Goal: Find specific page/section: Find specific page/section

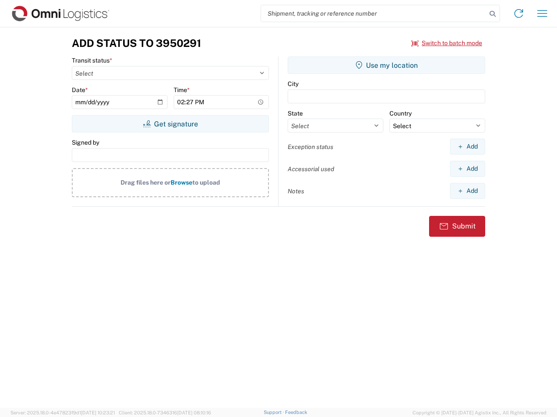
click at [374, 13] on input "search" at bounding box center [373, 13] width 225 height 17
click at [492, 14] on icon at bounding box center [492, 14] width 12 height 12
click at [518, 13] on icon at bounding box center [518, 14] width 14 height 14
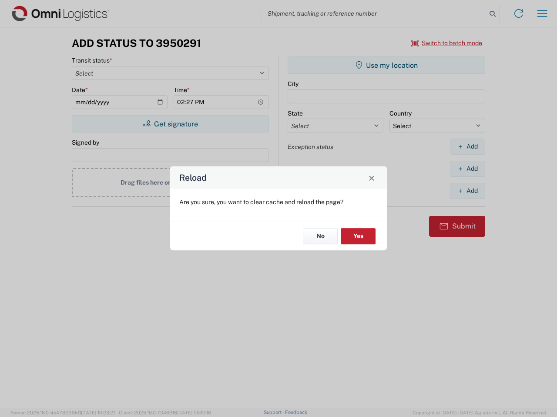
click at [447, 43] on div "Reload Are you sure, you want to clear cache and reload the page? No Yes" at bounding box center [278, 208] width 557 height 417
click at [170, 124] on div "Reload Are you sure, you want to clear cache and reload the page? No Yes" at bounding box center [278, 208] width 557 height 417
click at [386, 65] on div "Reload Are you sure, you want to clear cache and reload the page? No Yes" at bounding box center [278, 208] width 557 height 417
click at [467, 147] on div "Reload Are you sure, you want to clear cache and reload the page? No Yes" at bounding box center [278, 208] width 557 height 417
click at [467, 169] on div "Reload Are you sure, you want to clear cache and reload the page? No Yes" at bounding box center [278, 208] width 557 height 417
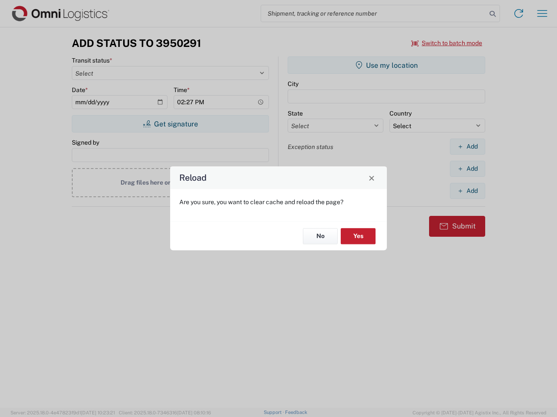
click at [467, 191] on div "Reload Are you sure, you want to clear cache and reload the page? No Yes" at bounding box center [278, 208] width 557 height 417
